Goal: Task Accomplishment & Management: Complete application form

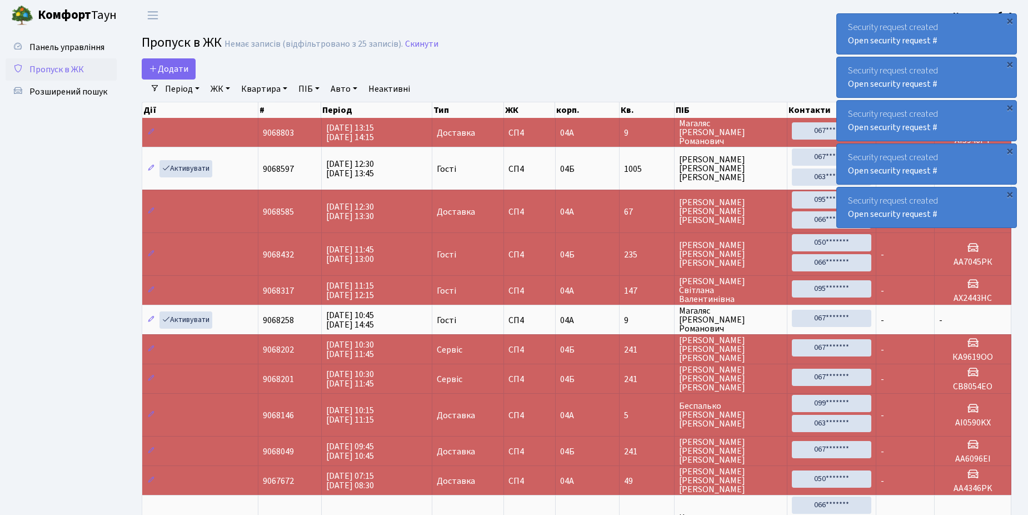
select select "25"
drag, startPoint x: 0, startPoint y: 0, endPoint x: 170, endPoint y: 79, distance: 187.5
click at [170, 79] on link "Додати" at bounding box center [169, 68] width 54 height 21
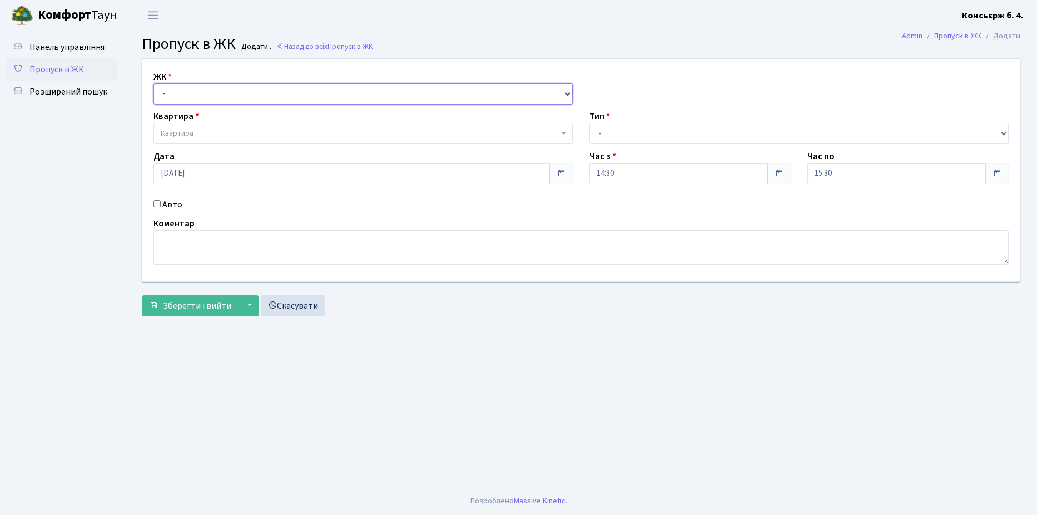
click at [183, 88] on select "- СП4, Столичне шосе, 5" at bounding box center [362, 93] width 419 height 21
select select "325"
click at [153, 83] on select "- СП4, Столичне шосе, 5" at bounding box center [362, 93] width 419 height 21
select select
click at [190, 127] on span "Квартира" at bounding box center [362, 133] width 419 height 21
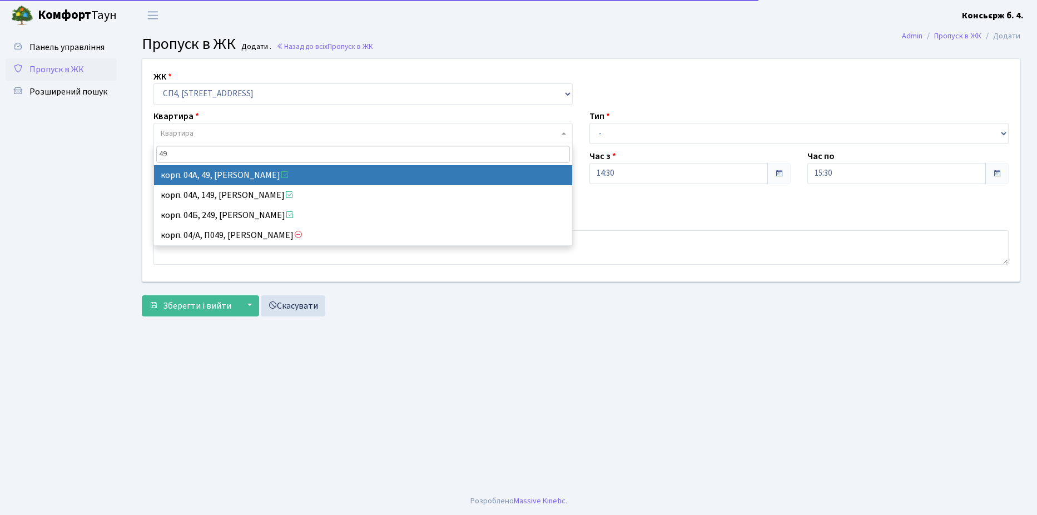
type input "49"
select select "21077"
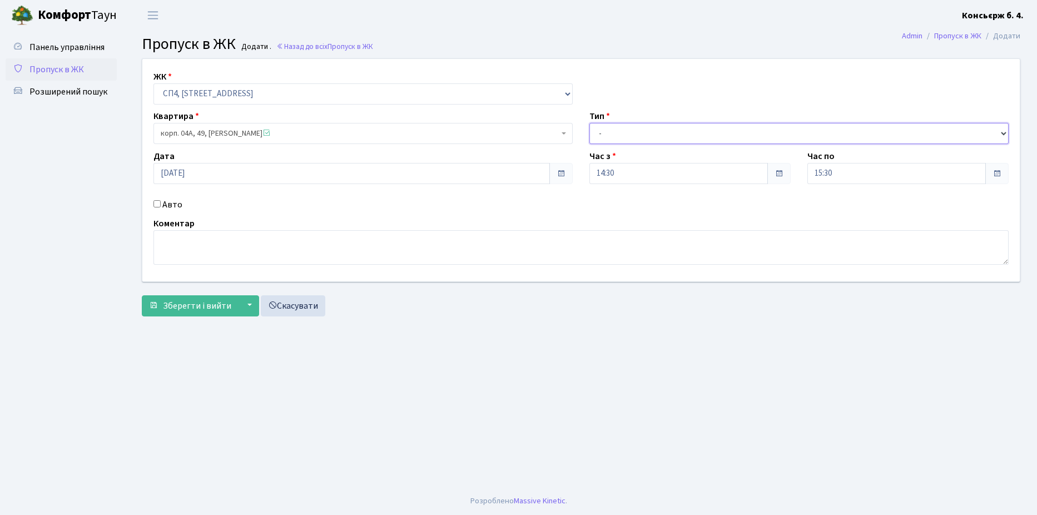
click at [663, 129] on select "- Доставка Таксі Гості Сервіс" at bounding box center [798, 133] width 419 height 21
select select "1"
click at [589, 123] on select "- Доставка Таксі Гості Сервіс" at bounding box center [798, 133] width 419 height 21
click at [156, 201] on input "Авто" at bounding box center [156, 203] width 7 height 7
checkbox input "true"
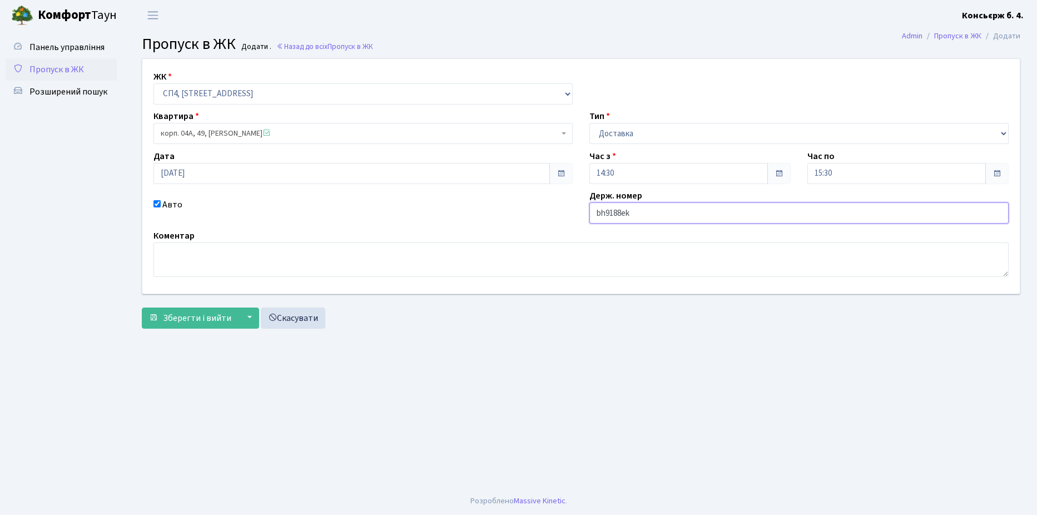
click at [605, 216] on input "bh9188ek" at bounding box center [798, 212] width 419 height 21
click at [642, 210] on input "BM9188ek" at bounding box center [798, 212] width 419 height 21
type input "BM9188ek"
click at [208, 312] on span "Зберегти і вийти" at bounding box center [197, 318] width 68 height 12
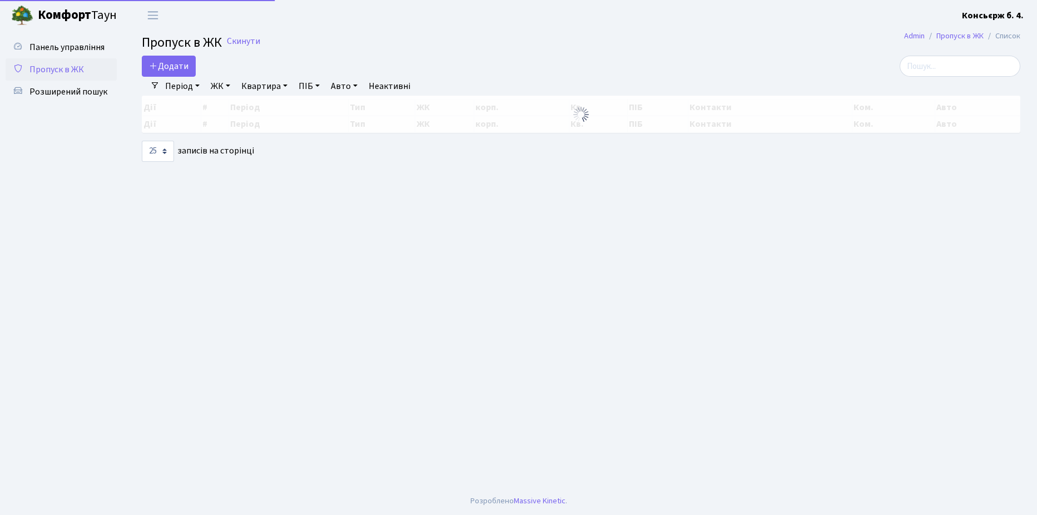
select select "25"
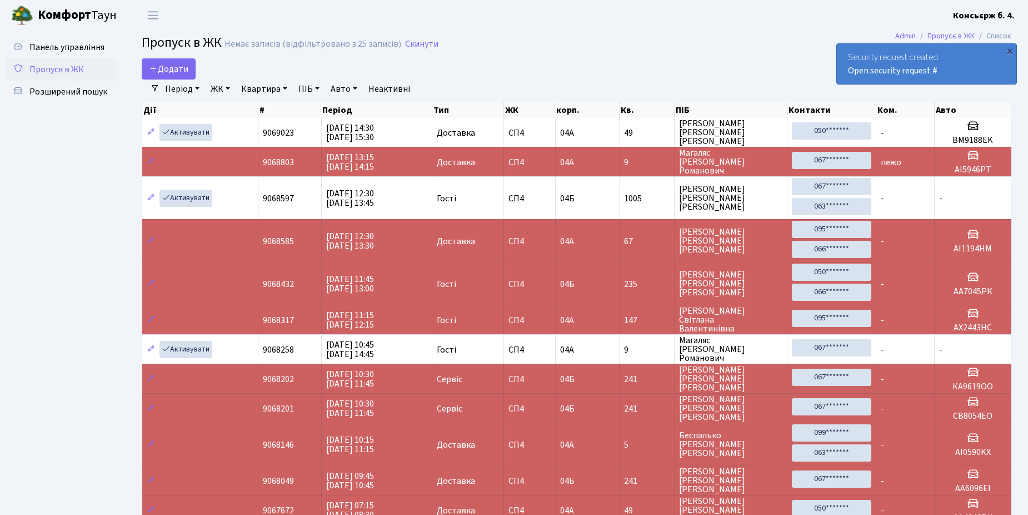
click at [51, 73] on span "Пропуск в ЖК" at bounding box center [56, 69] width 54 height 12
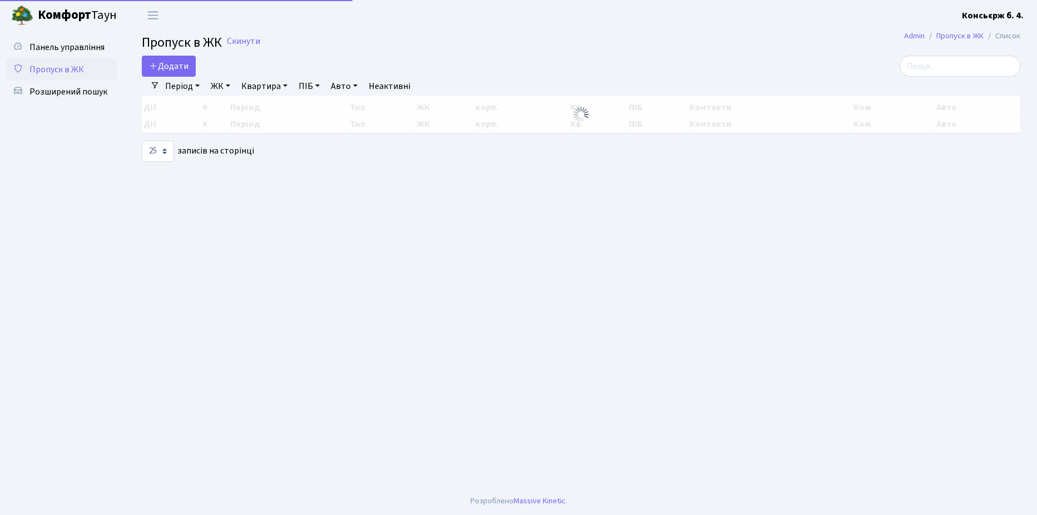
select select "25"
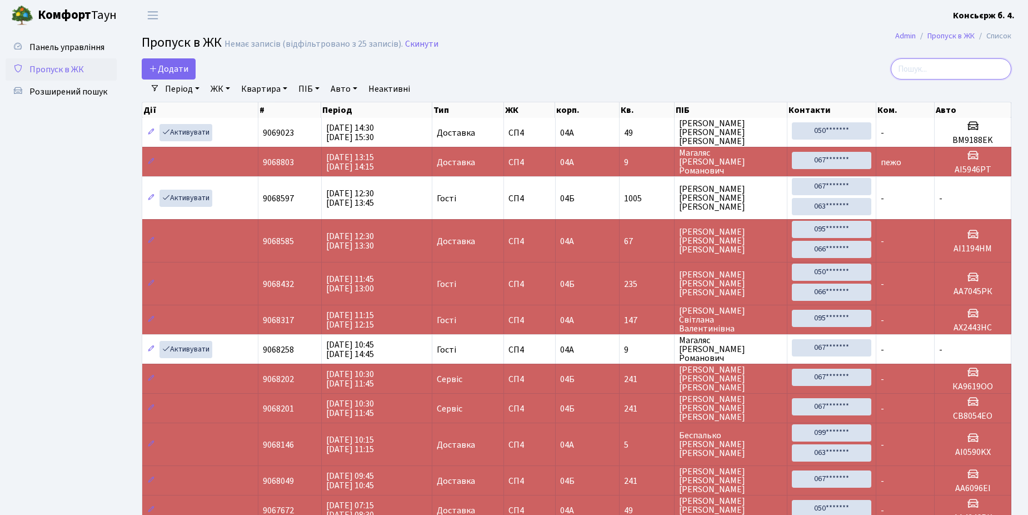
click at [944, 69] on input "search" at bounding box center [951, 68] width 121 height 21
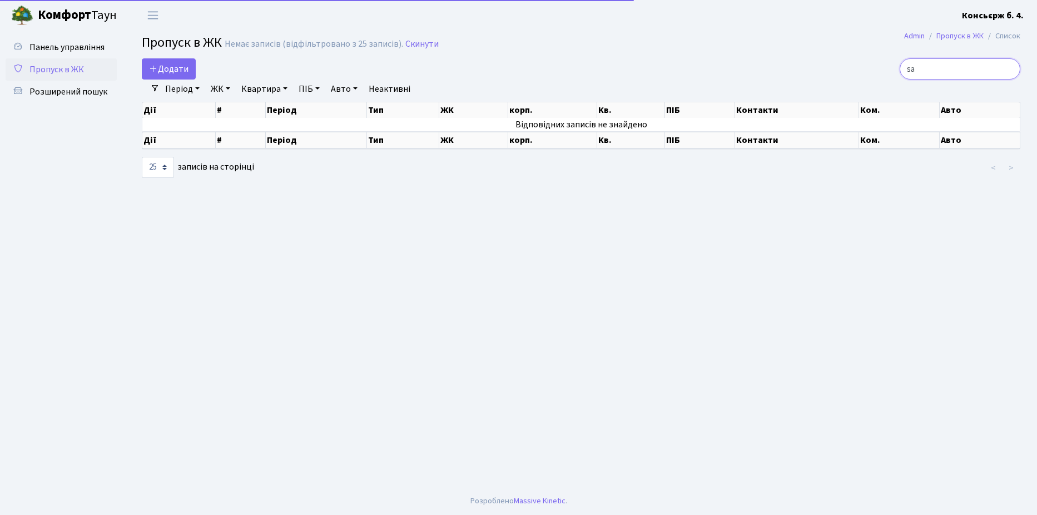
type input "s"
type input "G"
type input "d"
type input "s"
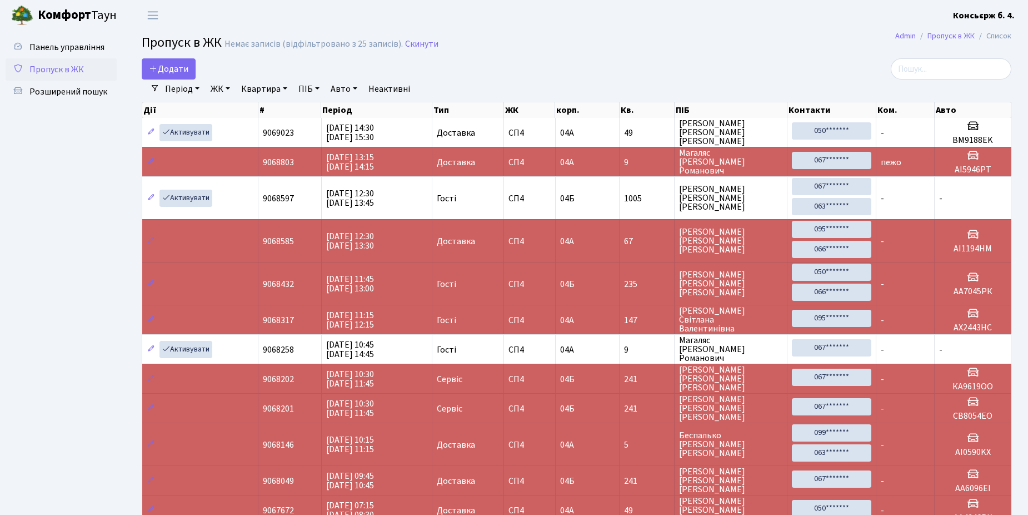
click at [97, 64] on link "Пропуск в ЖК" at bounding box center [61, 69] width 111 height 22
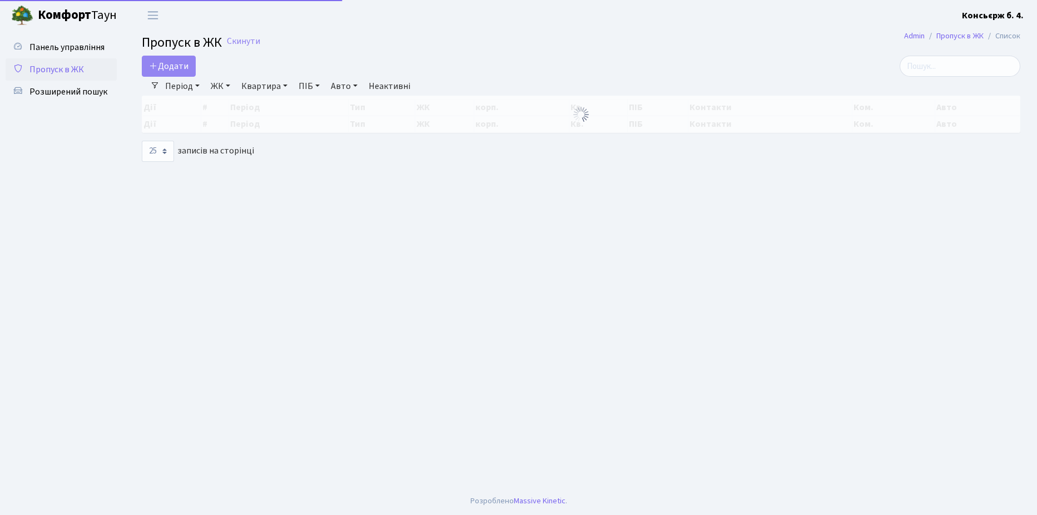
select select "25"
